Goal: Task Accomplishment & Management: Use online tool/utility

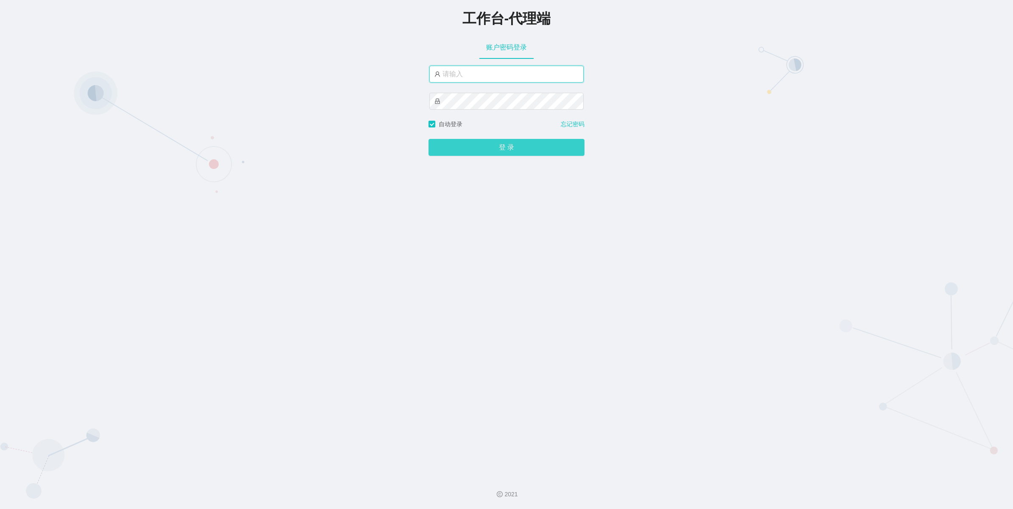
type input "laosan"
click at [279, 136] on button "登 录" at bounding box center [507, 147] width 156 height 17
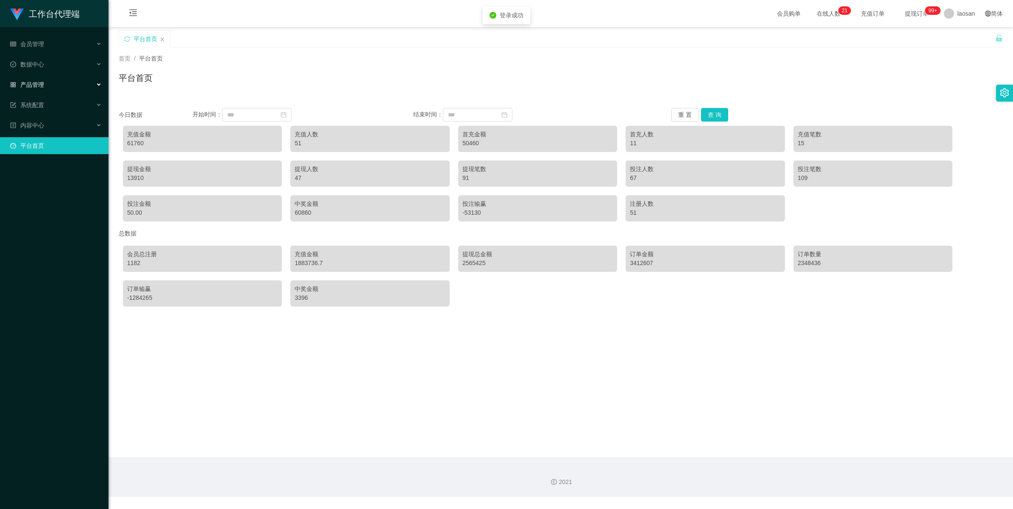
click at [39, 81] on span "产品管理" at bounding box center [27, 84] width 34 height 7
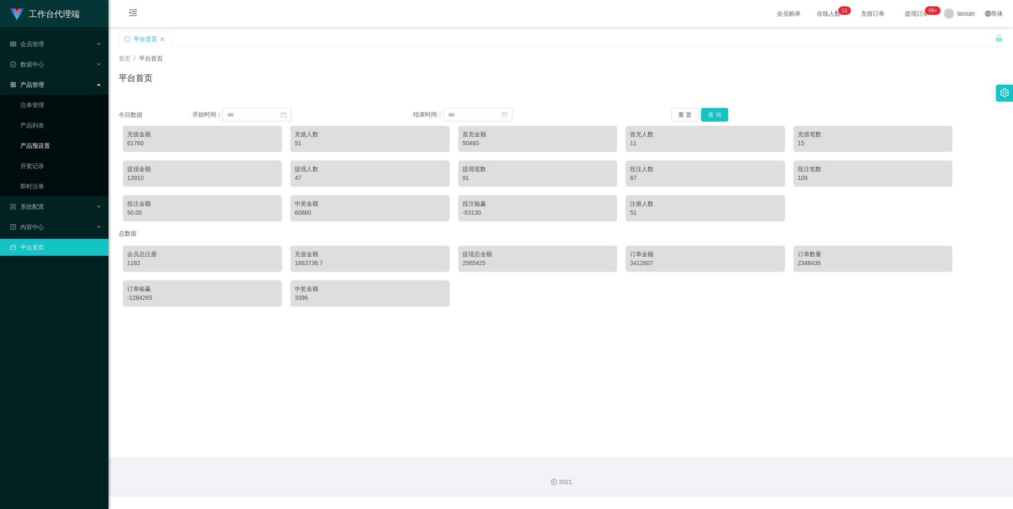
click at [44, 136] on link "产品预设置" at bounding box center [60, 145] width 81 height 17
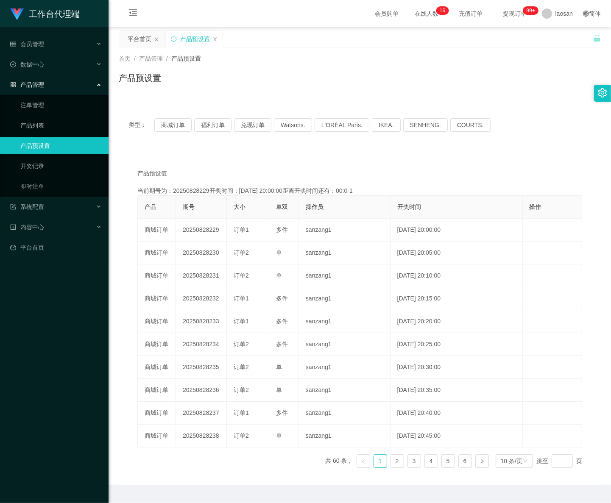
click at [279, 136] on div "2021" at bounding box center [360, 504] width 502 height 39
click at [37, 103] on link "注单管理" at bounding box center [60, 105] width 81 height 17
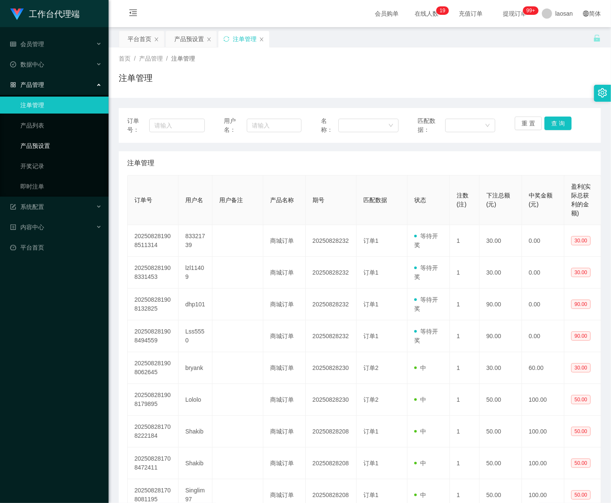
click at [51, 150] on link "产品预设置" at bounding box center [60, 145] width 81 height 17
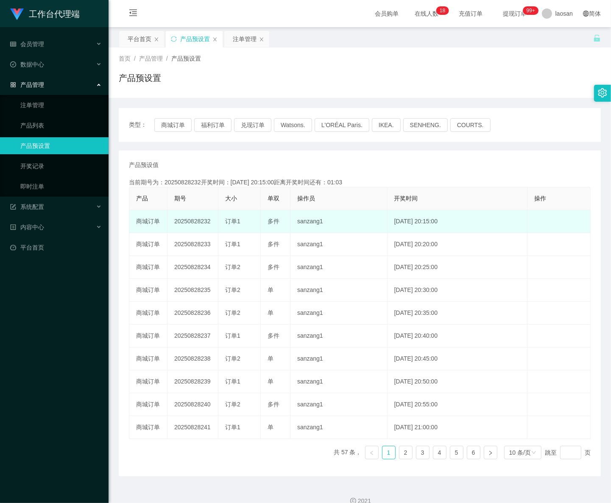
drag, startPoint x: 200, startPoint y: 221, endPoint x: 212, endPoint y: 223, distance: 12.4
click at [212, 223] on td "20250828232" at bounding box center [192, 221] width 51 height 23
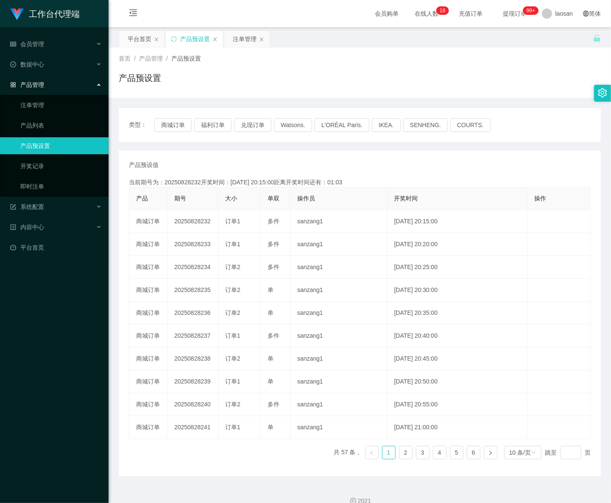
copy td "232"
